Goal: Use online tool/utility: Use online tool/utility

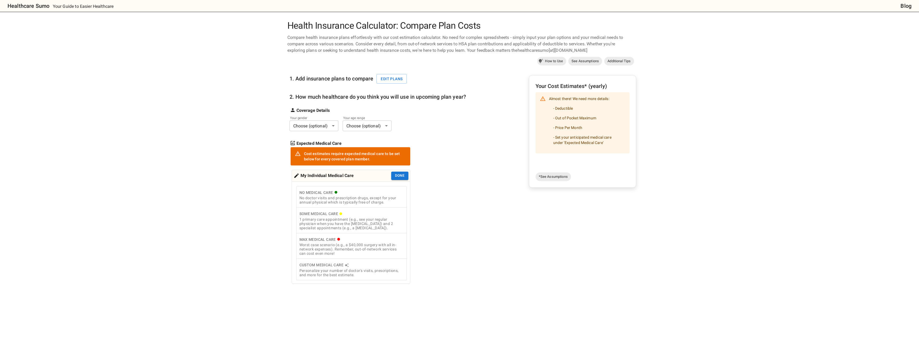
click at [331, 124] on body "Healthcare Sumo Your Guide to Easier Healthcare Blog Health Insurance Calculato…" at bounding box center [459, 242] width 919 height 484
click at [309, 150] on li "[DEMOGRAPHIC_DATA]" at bounding box center [316, 148] width 54 height 10
click at [361, 127] on body "Healthcare Sumo Your Guide to Easier Healthcare Blog Health Insurance Calculato…" at bounding box center [459, 242] width 919 height 484
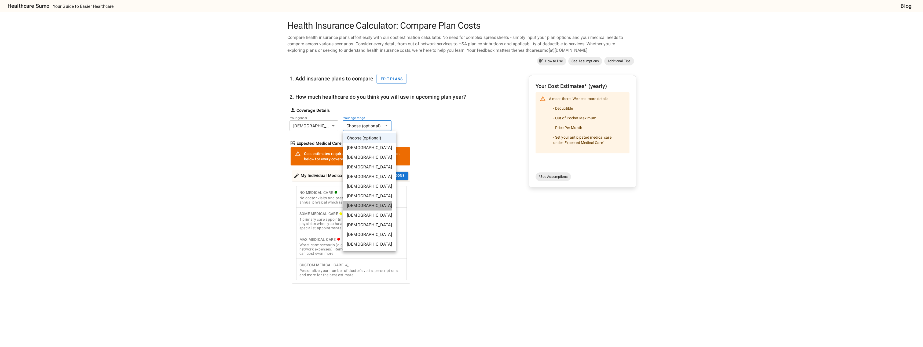
click at [361, 204] on li "[DEMOGRAPHIC_DATA]" at bounding box center [370, 206] width 54 height 10
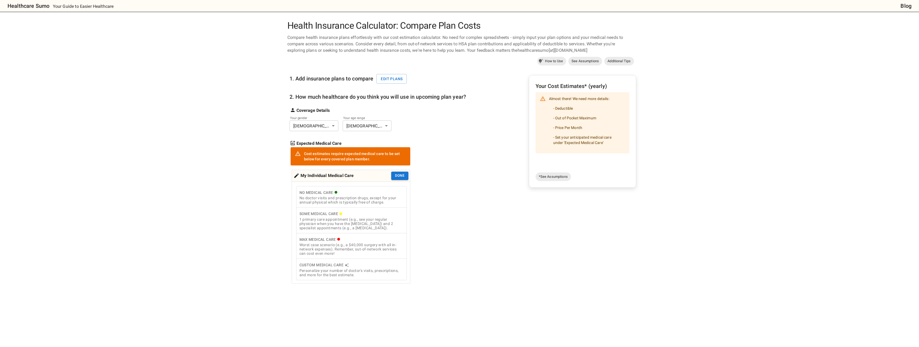
click at [474, 174] on div "1. Add insurance plans to compare Edit plans 2. How much healthcare do you thin…" at bounding box center [461, 195] width 349 height 257
click at [351, 246] on div "Worst case scenario (e.g., a $40,000 surgery with all in-network expenses). Rem…" at bounding box center [351, 249] width 104 height 13
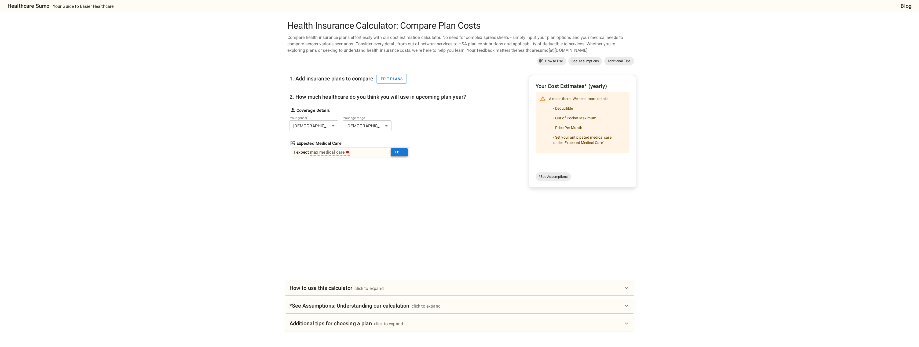
click at [398, 152] on button "Edit" at bounding box center [399, 152] width 17 height 8
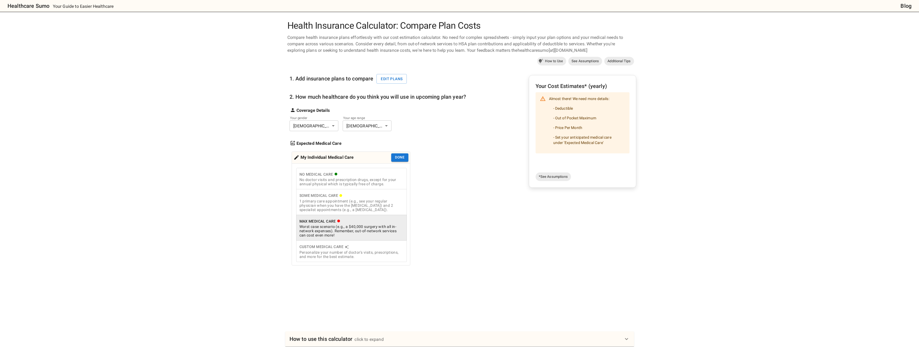
click at [352, 202] on div "1 primary care appointment (e.g., see your regular physician when you have the …" at bounding box center [351, 205] width 104 height 13
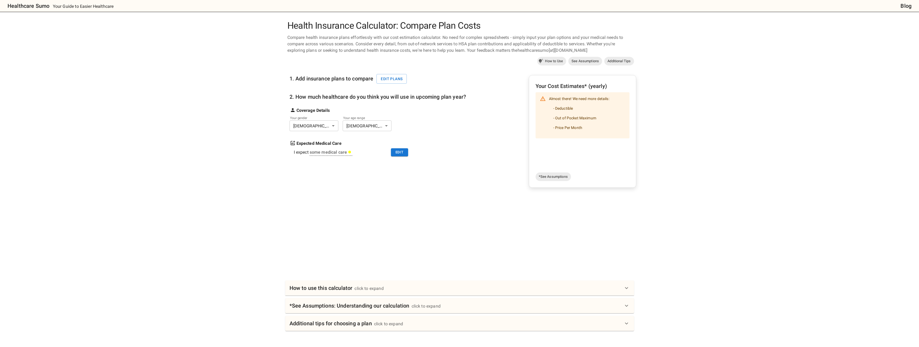
click at [605, 294] on div "How to use this calculator click to expand" at bounding box center [459, 288] width 349 height 15
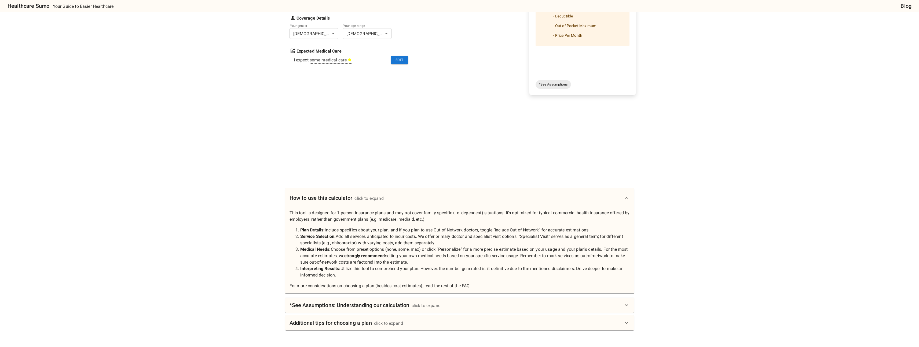
scroll to position [160, 0]
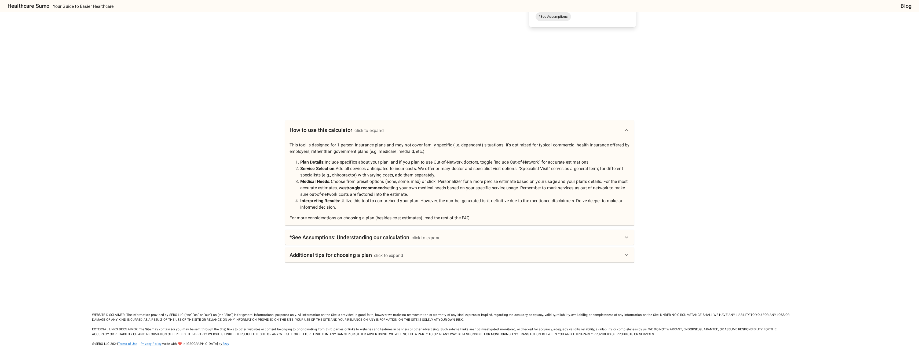
click at [518, 239] on div "*See Assumptions: Understanding our calculation click to expand" at bounding box center [456, 237] width 334 height 9
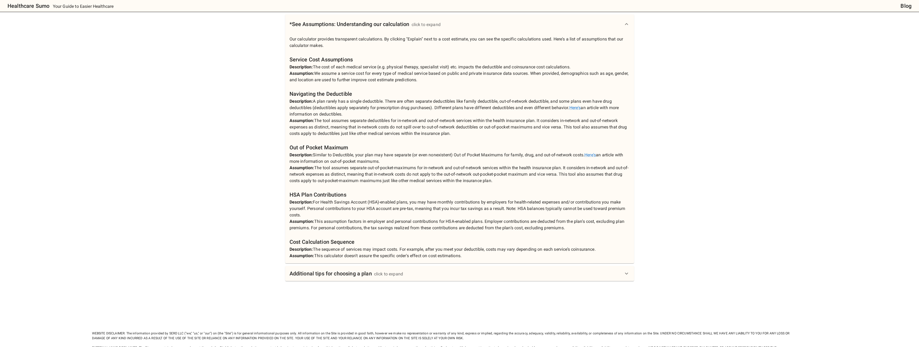
scroll to position [407, 0]
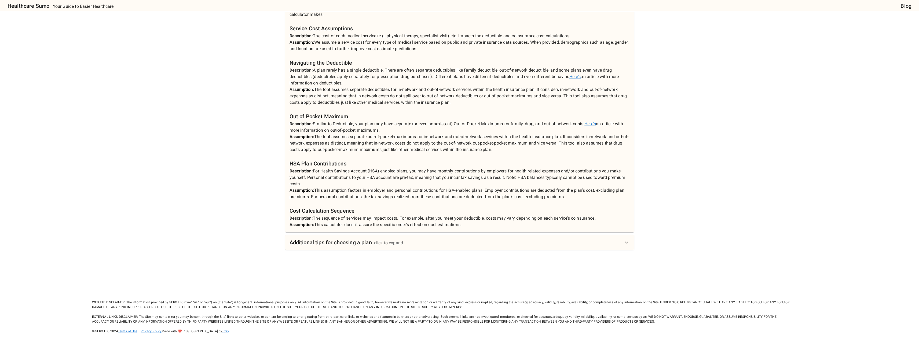
click at [518, 240] on div "Additional tips for choosing a plan click to expand" at bounding box center [456, 242] width 334 height 9
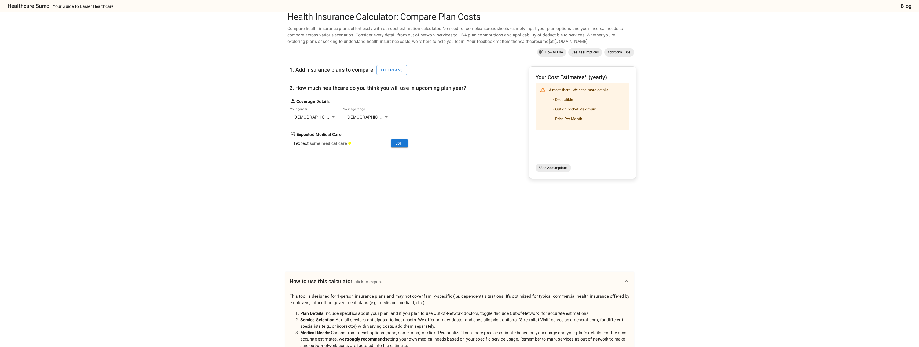
scroll to position [0, 0]
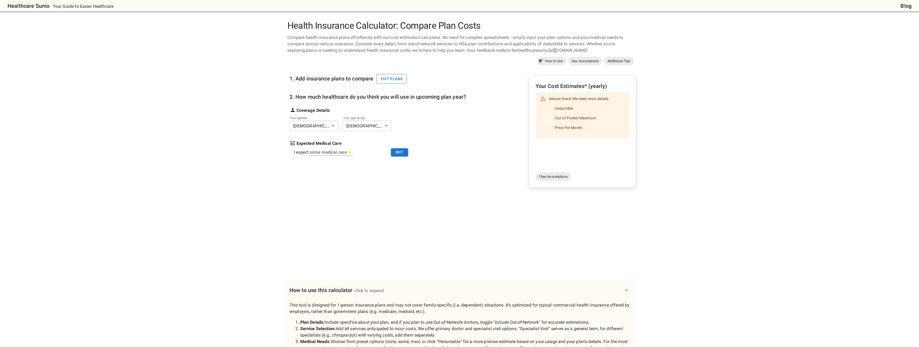
click at [394, 79] on button "Edit plans" at bounding box center [391, 79] width 30 height 10
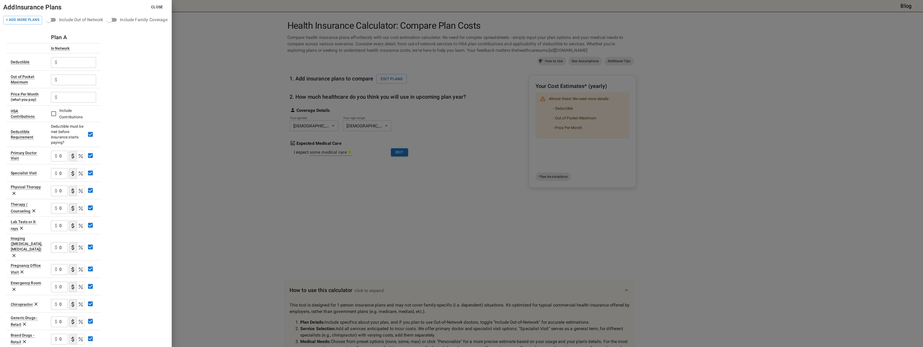
click at [196, 62] on div at bounding box center [461, 173] width 923 height 347
